Goal: Information Seeking & Learning: Find specific fact

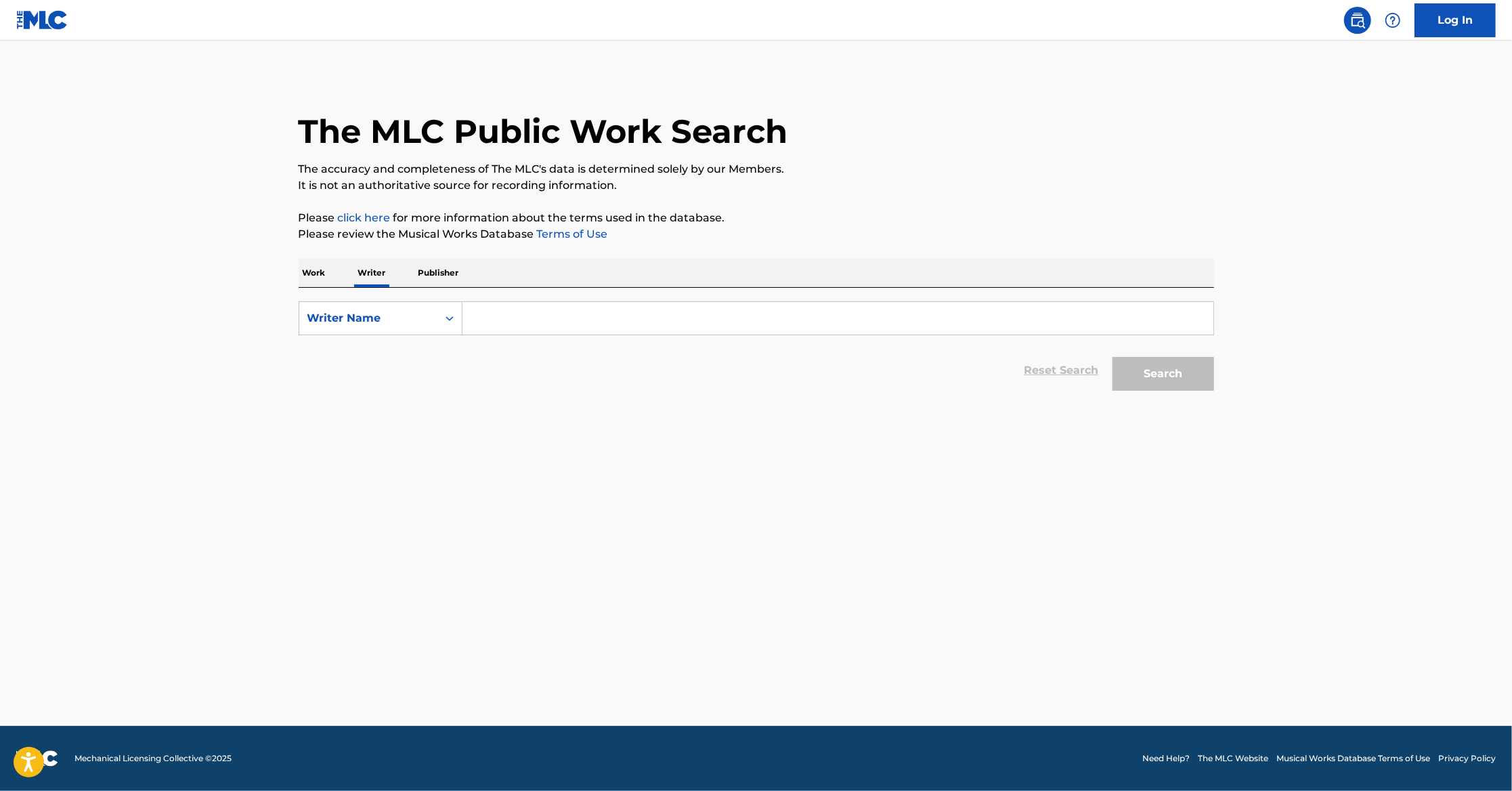
click at [461, 272] on p "Publisher" at bounding box center [439, 273] width 49 height 28
click at [513, 316] on input "Search Form" at bounding box center [838, 318] width 751 height 33
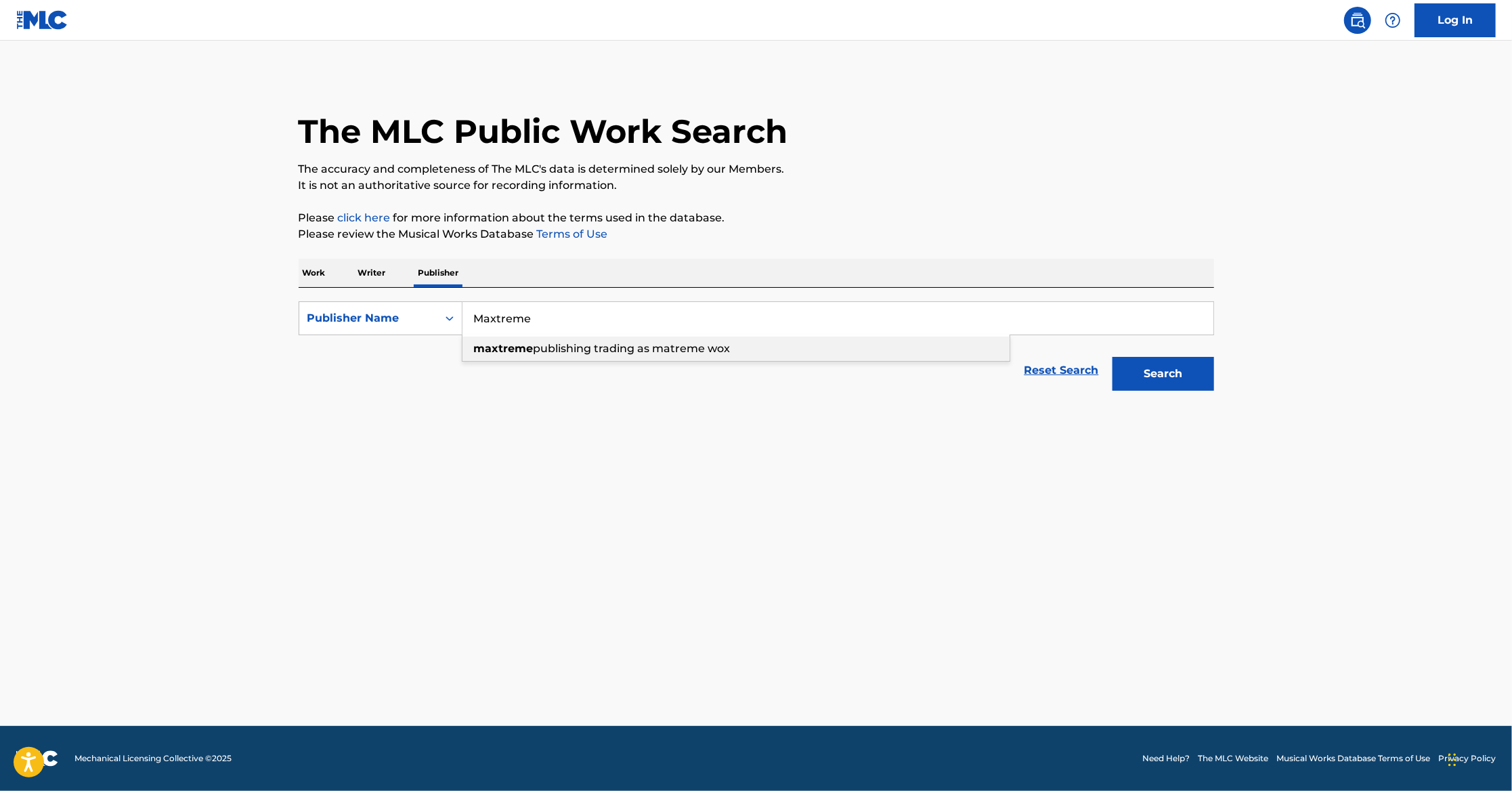
click at [537, 354] on span "publishing trading as matreme wox" at bounding box center [632, 348] width 197 height 13
type input "maxtreme publishing trading as matreme wox"
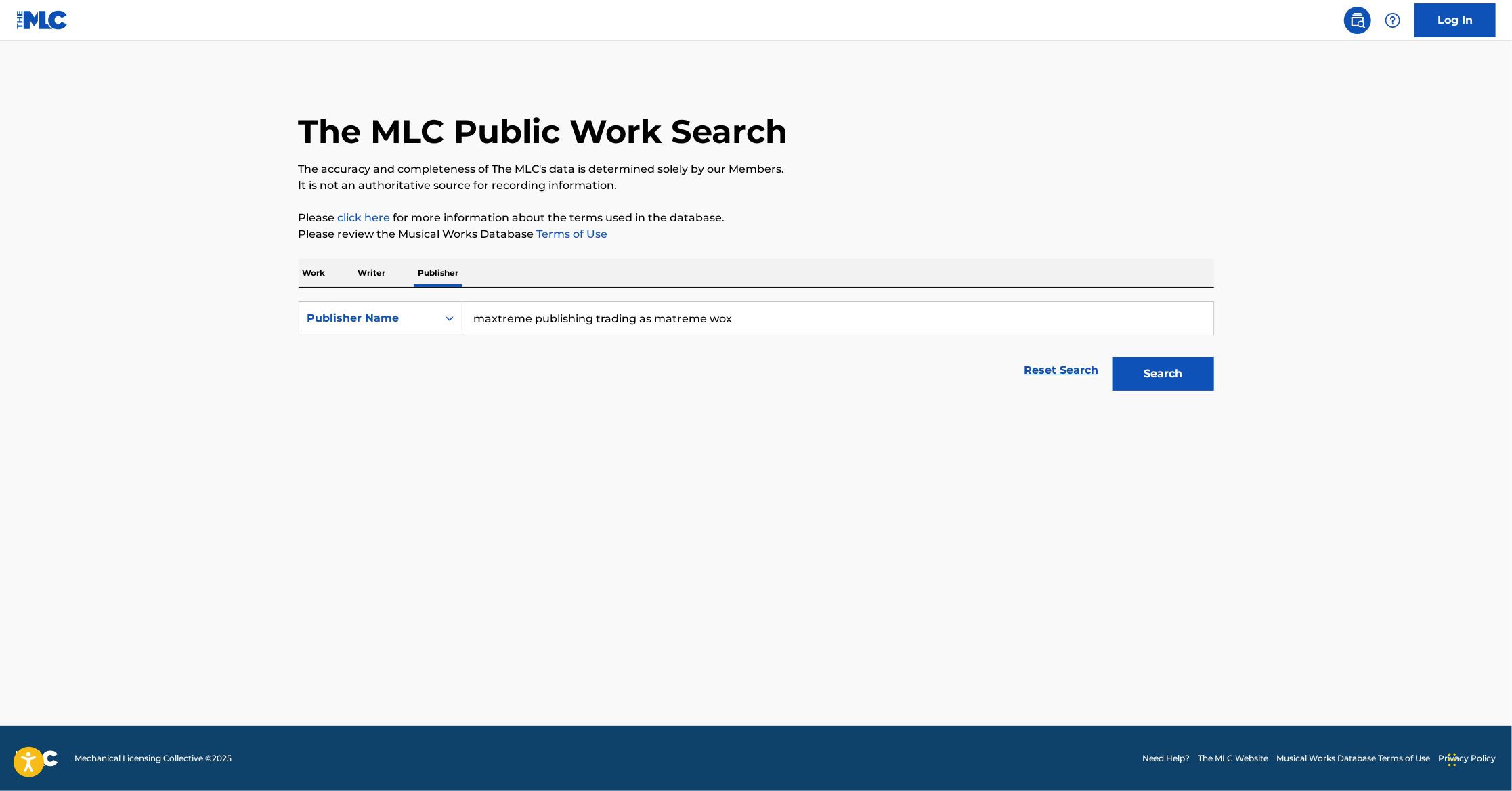
click at [1113, 357] on button "Search" at bounding box center [1164, 374] width 102 height 34
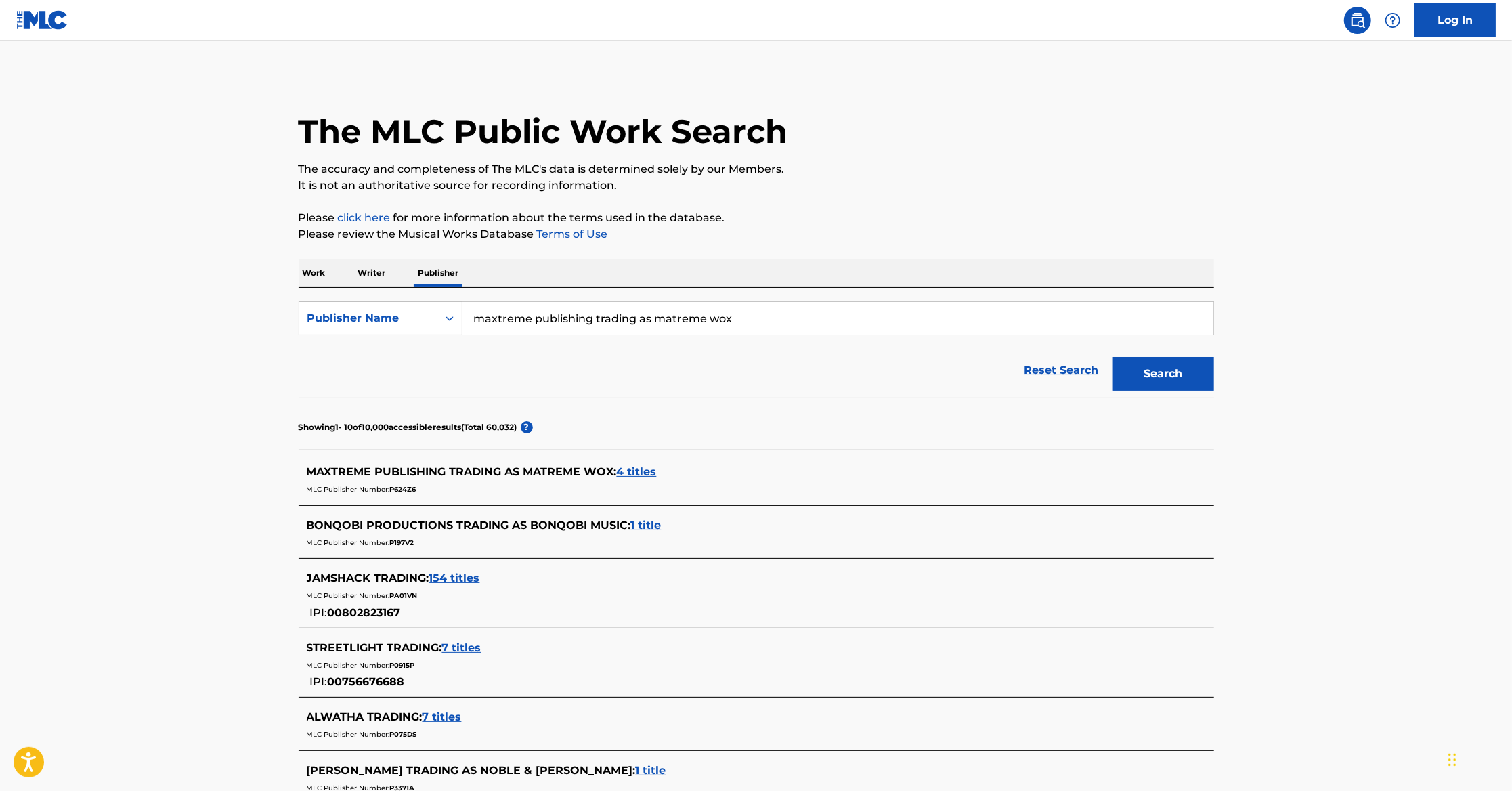
click at [640, 472] on span "4 titles" at bounding box center [636, 472] width 40 height 13
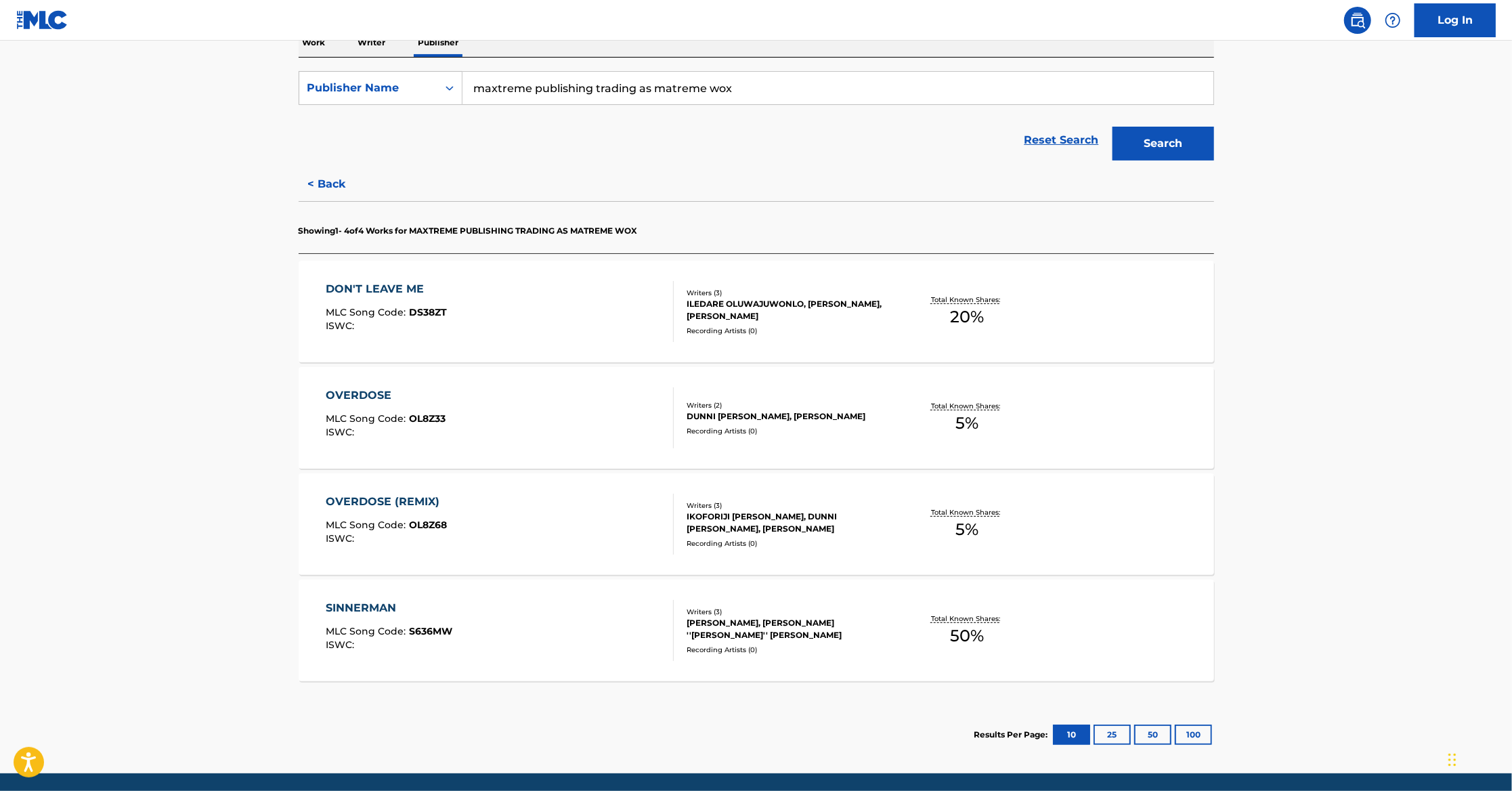
scroll to position [241, 0]
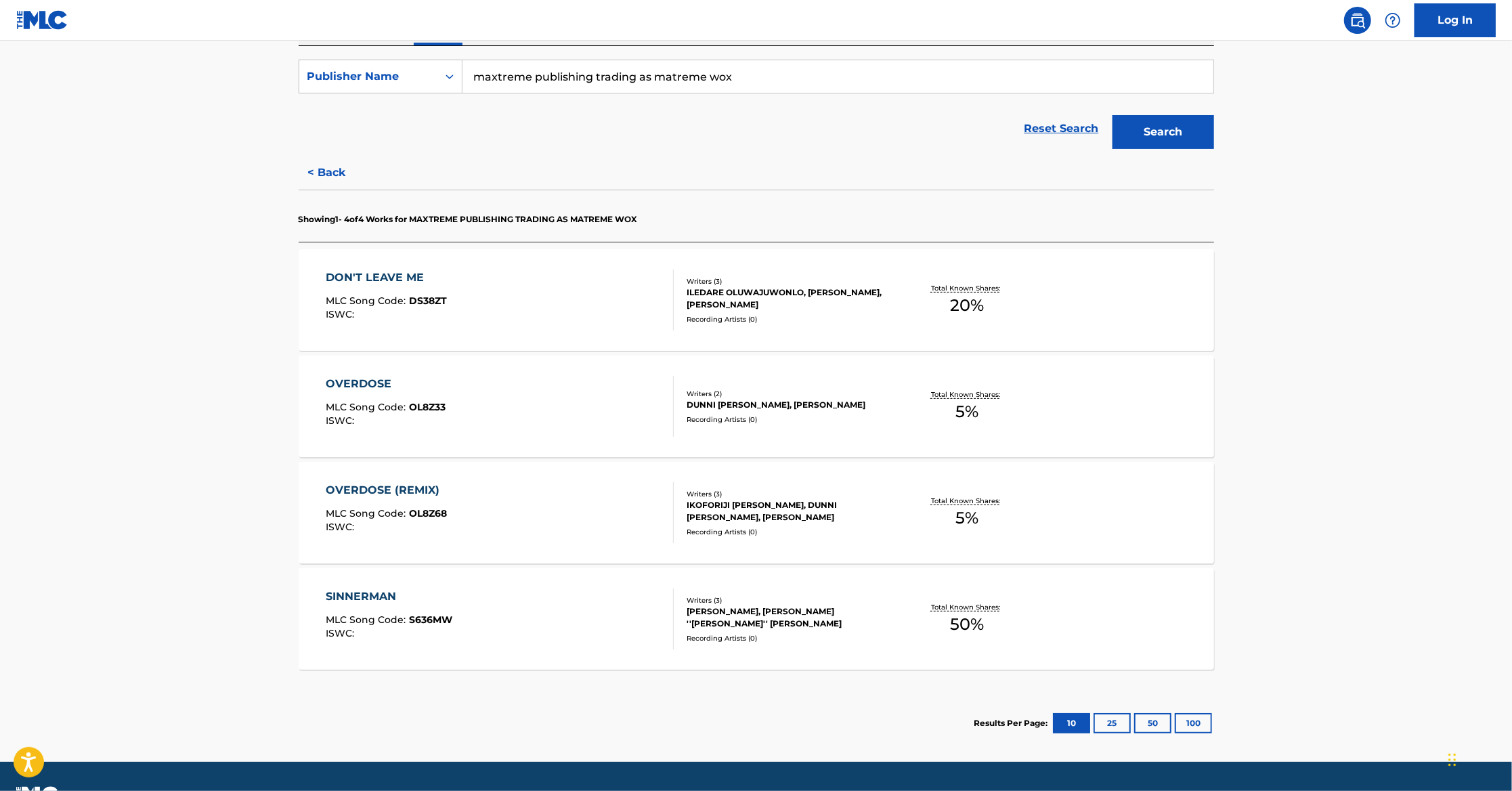
click at [729, 605] on div "[PERSON_NAME], [PERSON_NAME] ''[PERSON_NAME]'' [PERSON_NAME]" at bounding box center [788, 617] width 204 height 25
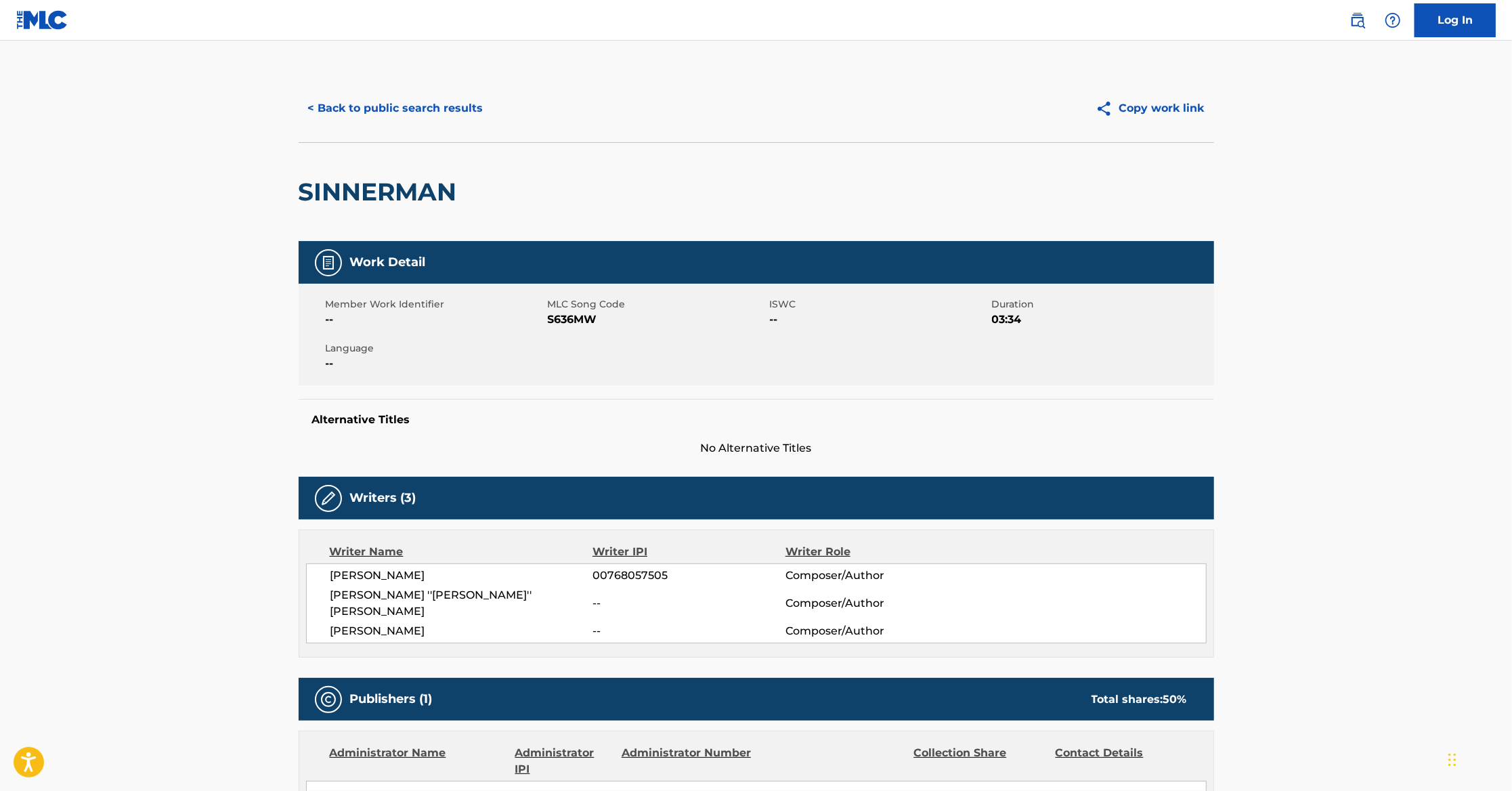
click at [431, 107] on button "< Back to public search results" at bounding box center [396, 108] width 194 height 34
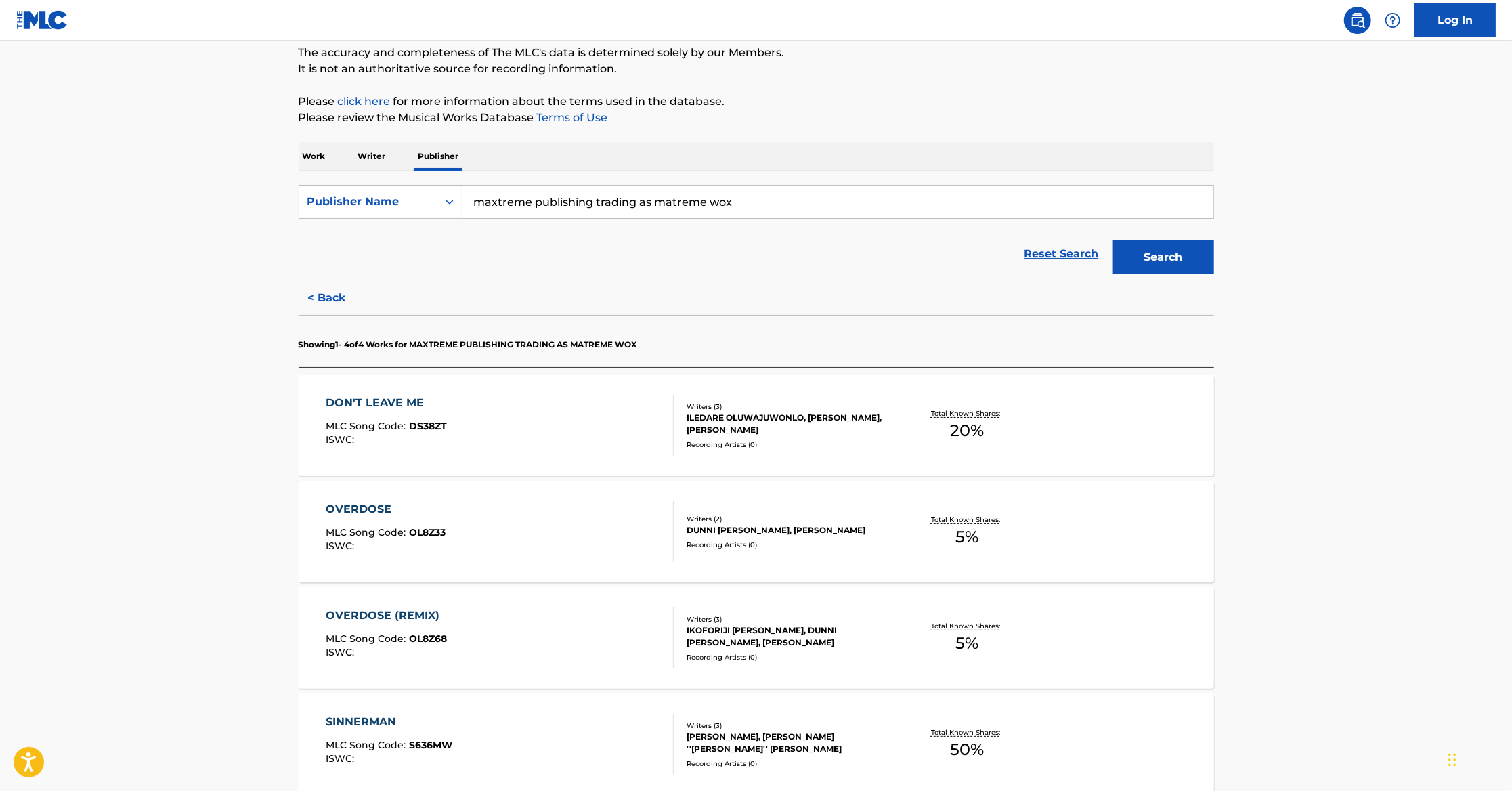
scroll to position [126, 0]
